Goal: Complete application form

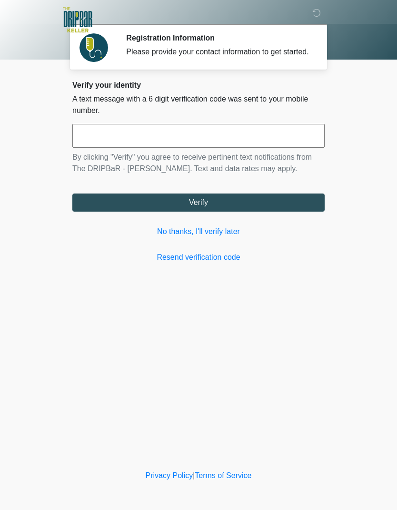
click at [176, 237] on link "No thanks, I'll verify later" at bounding box center [198, 231] width 253 height 11
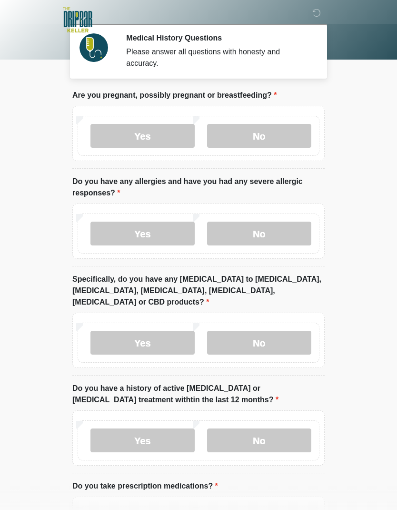
click at [291, 133] on label "No" at bounding box center [259, 136] width 104 height 24
click at [230, 234] on label "No" at bounding box center [259, 234] width 104 height 24
click at [251, 331] on label "No" at bounding box center [259, 343] width 104 height 24
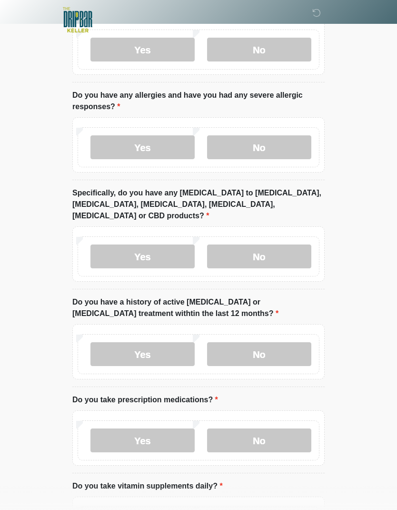
scroll to position [85, 0]
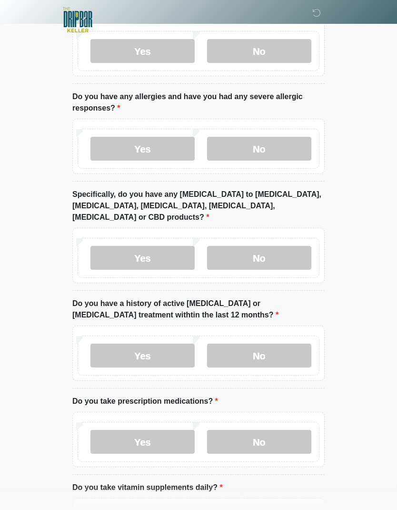
click at [241, 346] on label "No" at bounding box center [259, 356] width 104 height 24
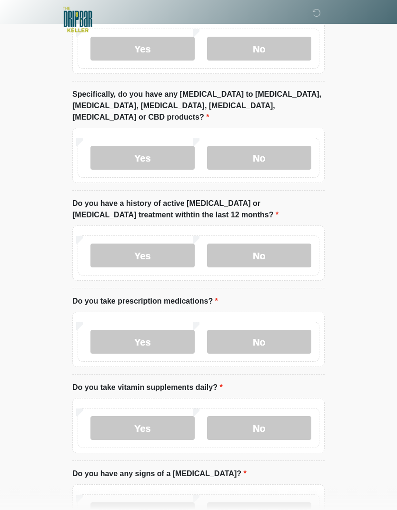
click at [240, 330] on label "No" at bounding box center [259, 342] width 104 height 24
click at [250, 419] on label "No" at bounding box center [259, 428] width 104 height 24
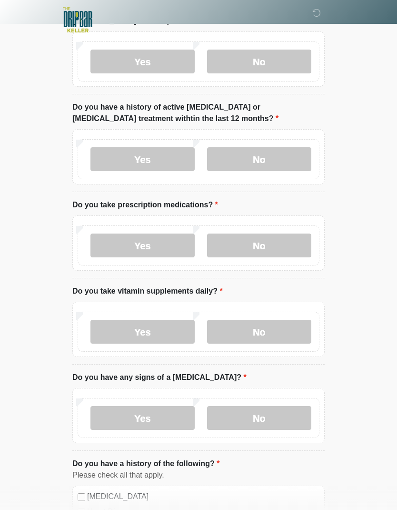
click at [240, 406] on label "No" at bounding box center [259, 418] width 104 height 24
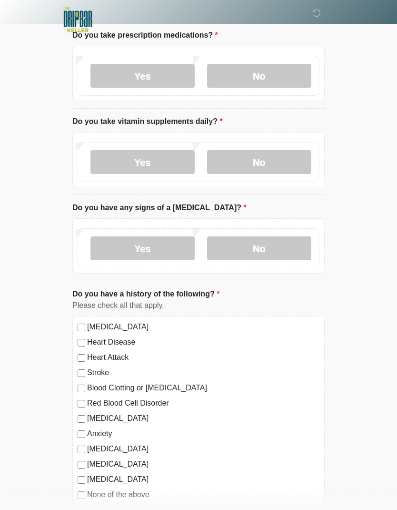
scroll to position [449, 0]
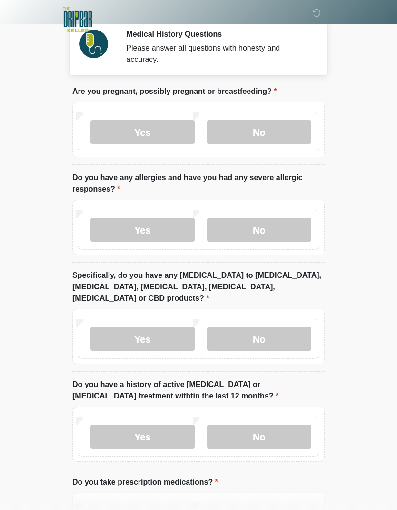
scroll to position [0, 0]
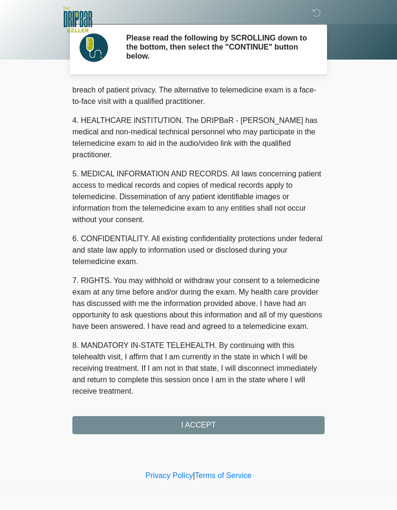
click at [272, 427] on button "I ACCEPT" at bounding box center [198, 425] width 253 height 18
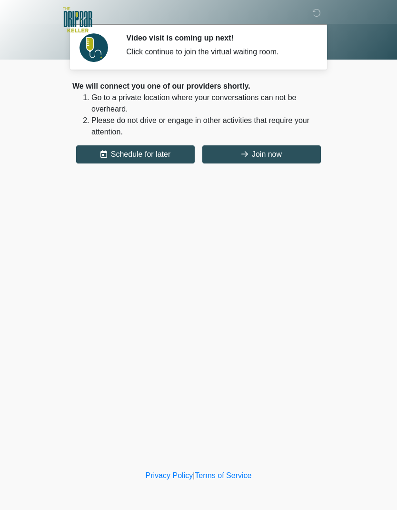
click at [273, 158] on button "Join now" at bounding box center [262, 154] width 119 height 18
